Goal: Task Accomplishment & Management: Manage account settings

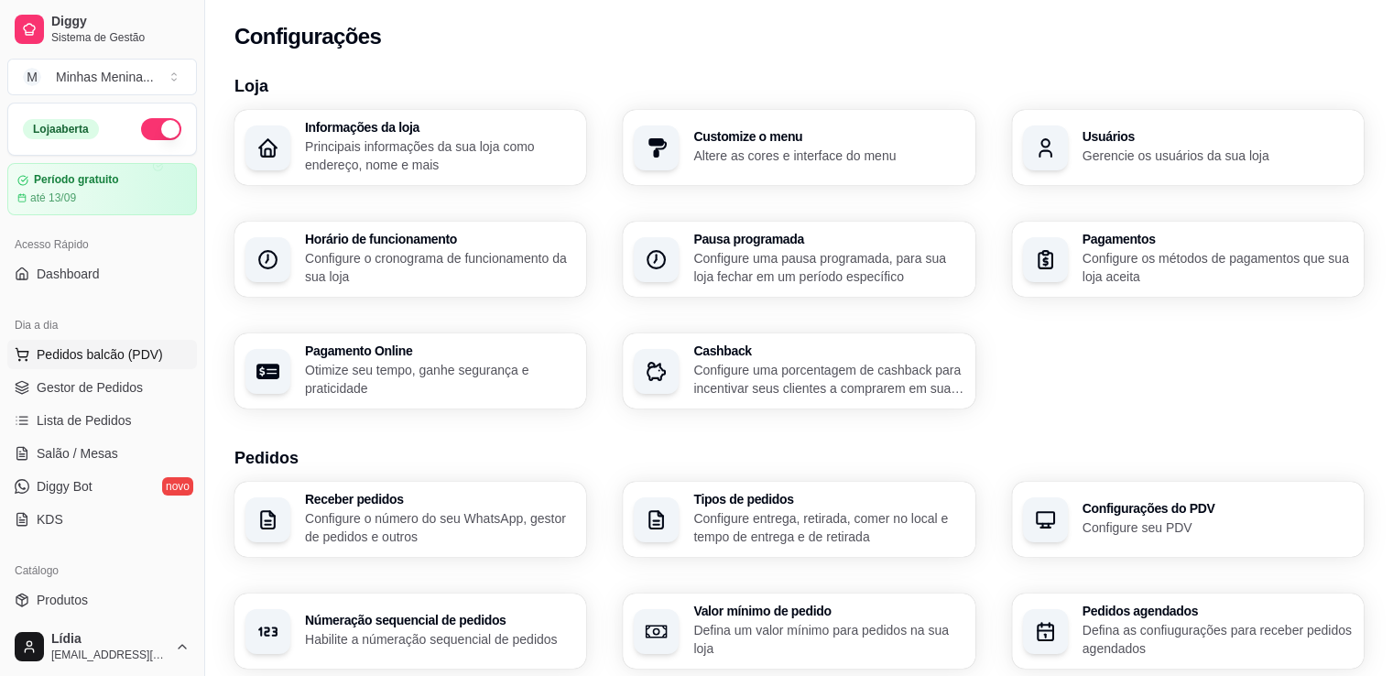
click at [120, 366] on button "Pedidos balcão (PDV)" at bounding box center [102, 354] width 190 height 29
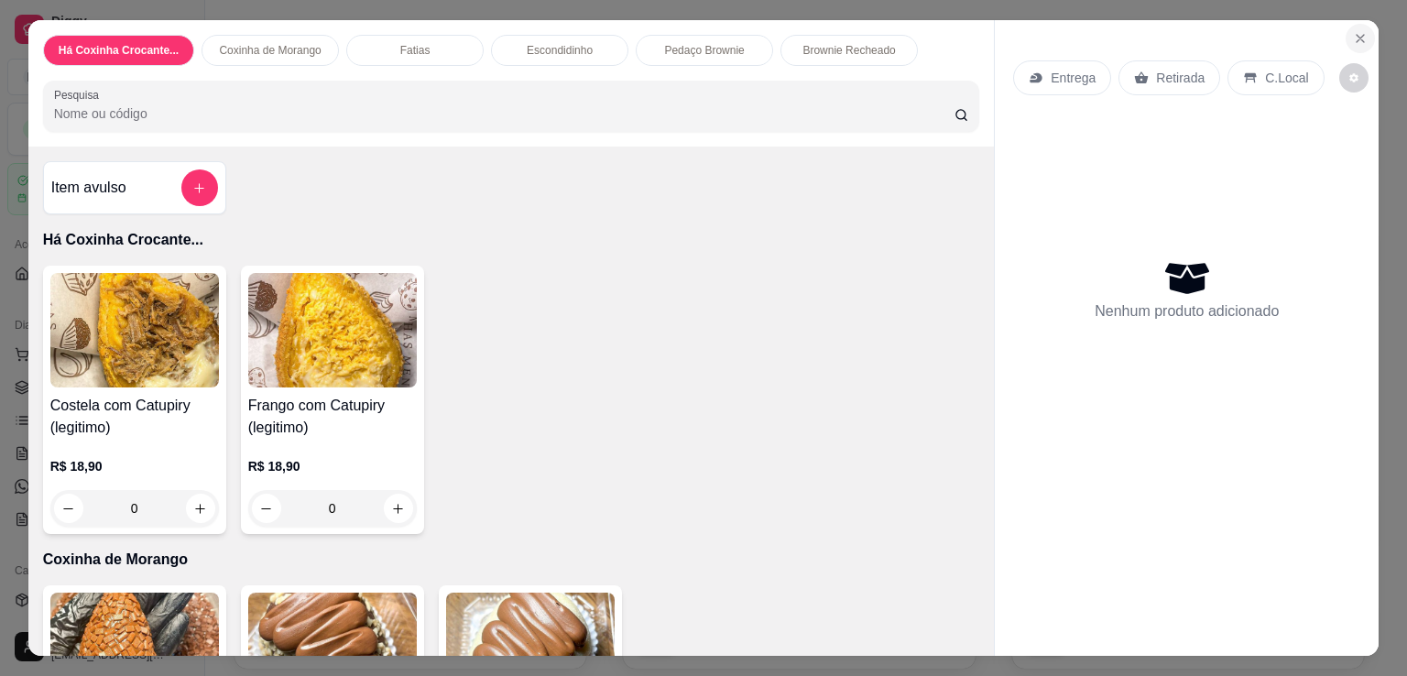
click at [1353, 31] on icon "Close" at bounding box center [1360, 38] width 15 height 15
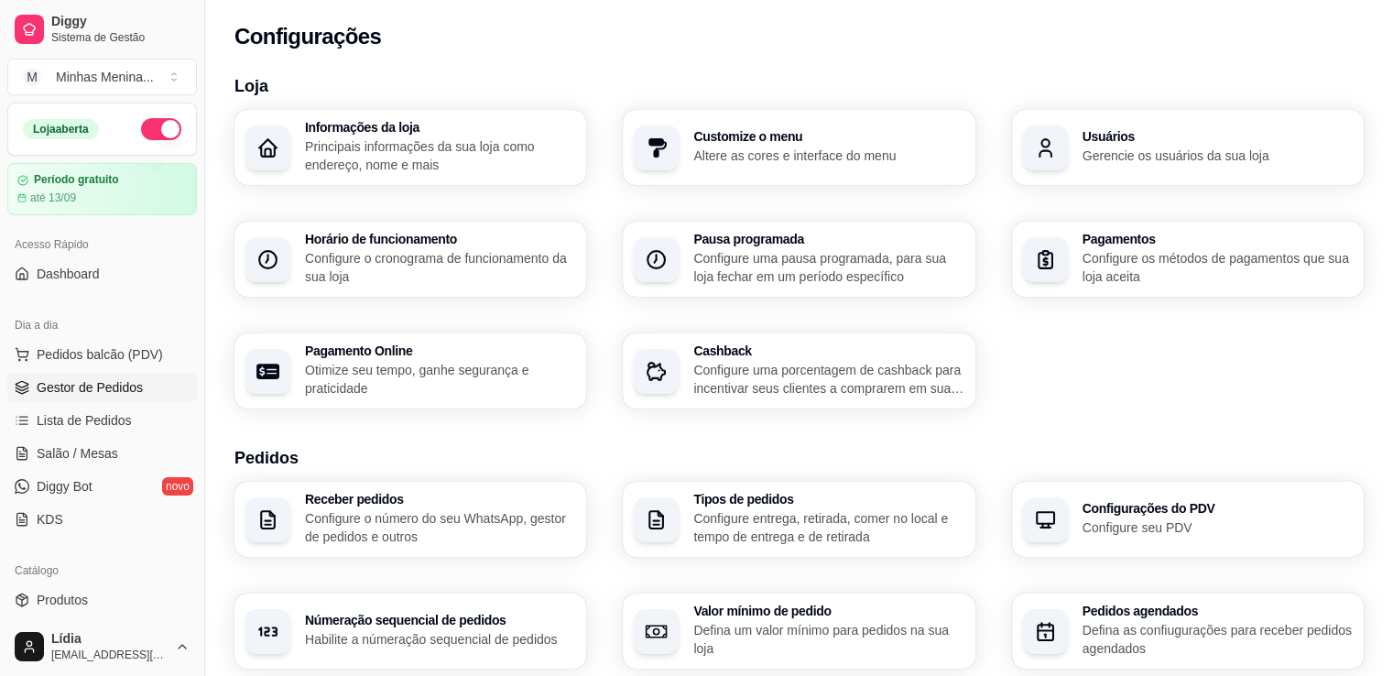
click at [92, 387] on span "Gestor de Pedidos" at bounding box center [90, 387] width 106 height 18
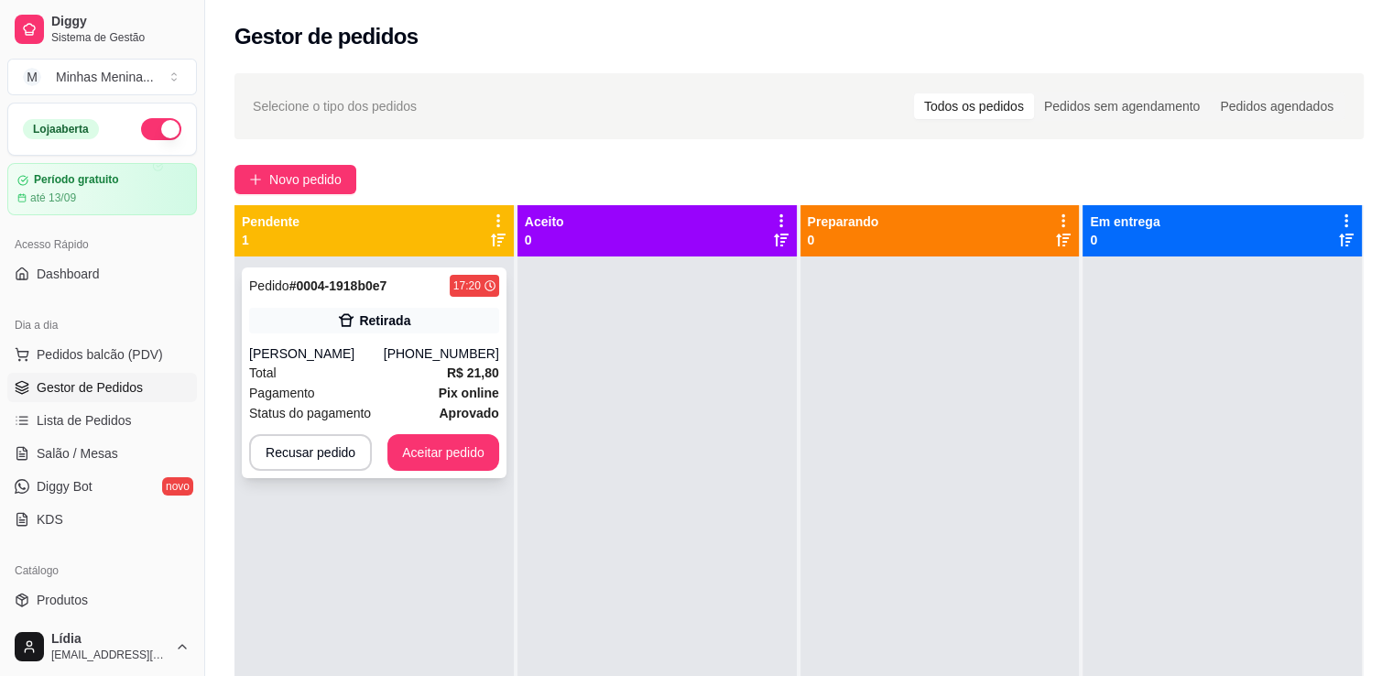
click at [415, 384] on div "Pagamento Pix online" at bounding box center [374, 393] width 250 height 20
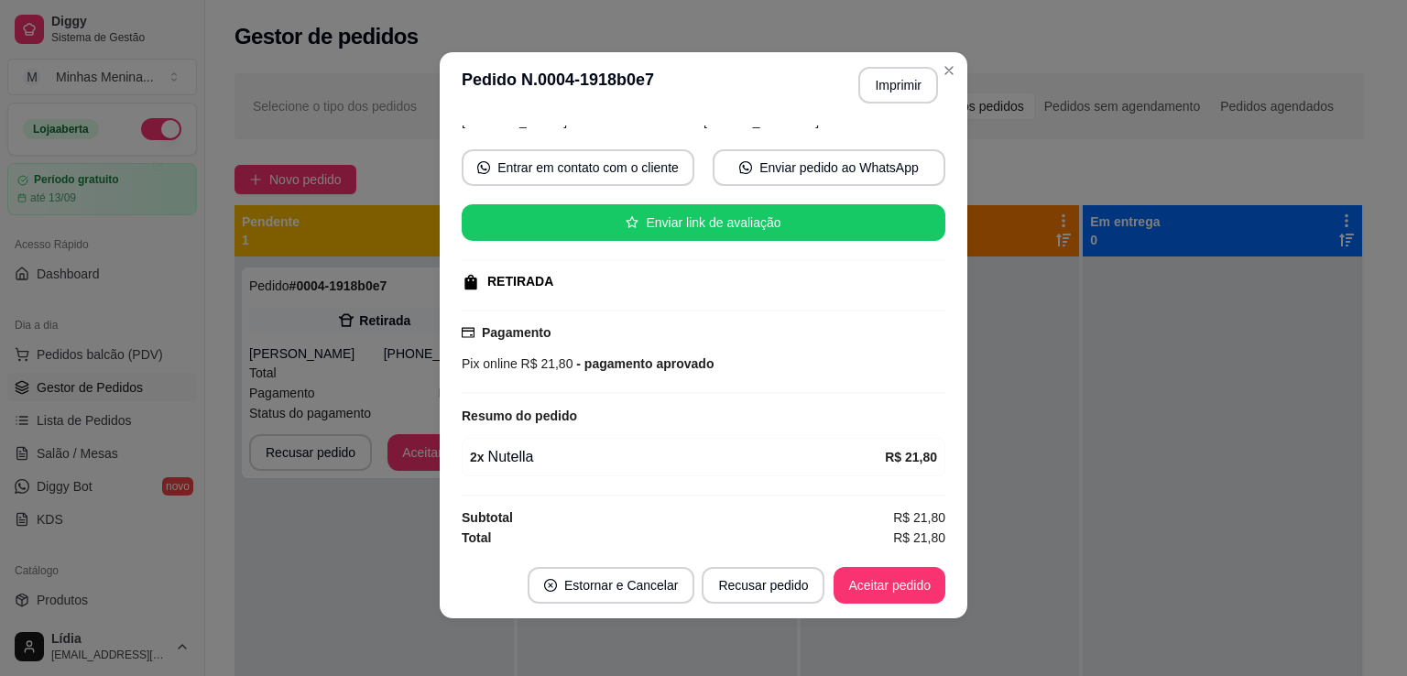
scroll to position [4, 0]
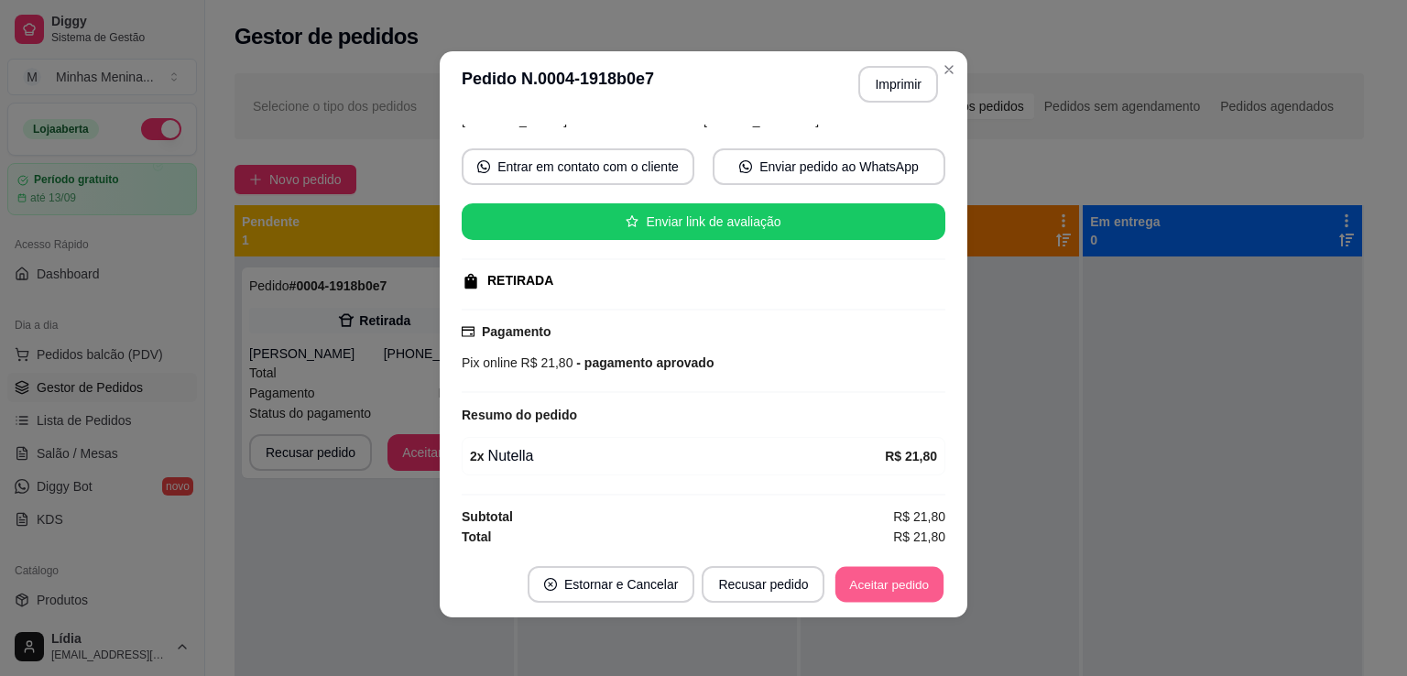
click at [904, 585] on button "Aceitar pedido" at bounding box center [889, 585] width 108 height 36
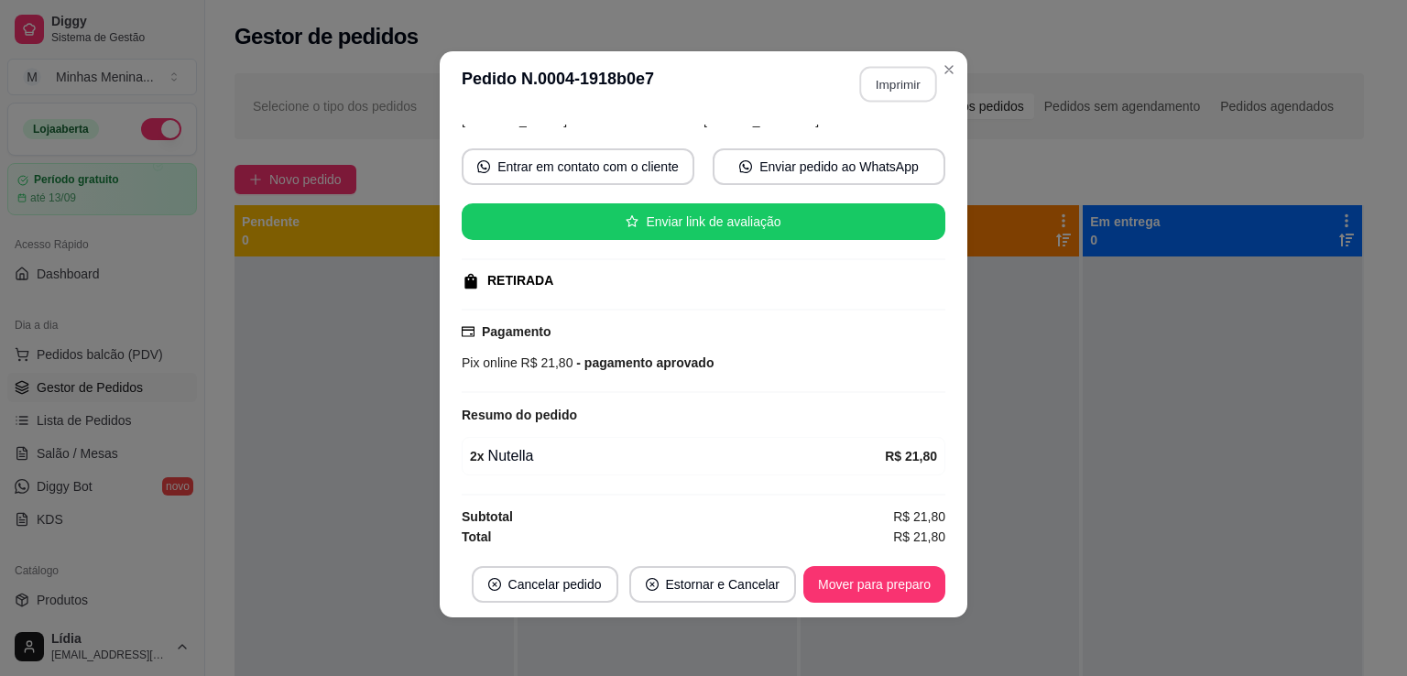
click at [888, 94] on button "Imprimir" at bounding box center [898, 85] width 77 height 36
click at [890, 83] on button "Imprimir" at bounding box center [898, 84] width 80 height 37
